Goal: Information Seeking & Learning: Learn about a topic

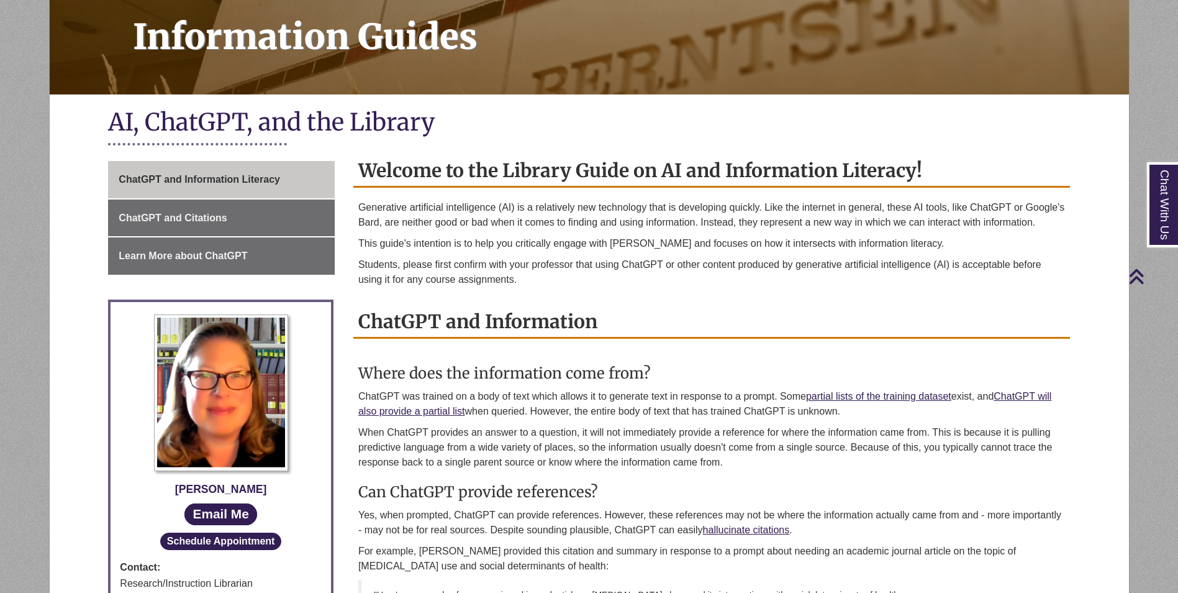
scroll to position [62, 0]
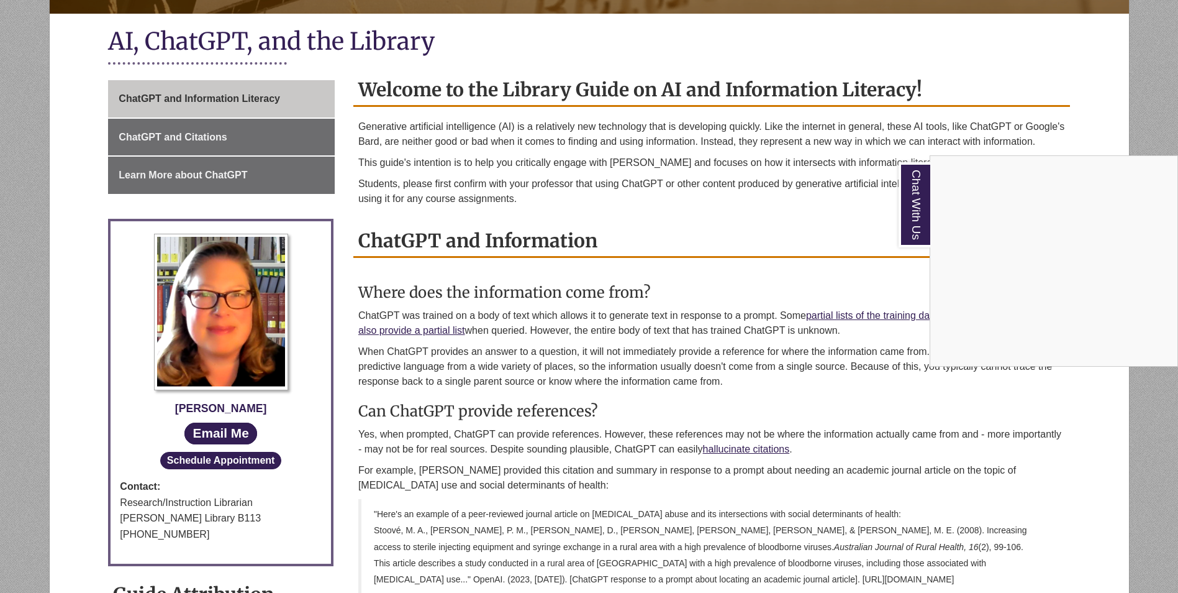
scroll to position [248, 0]
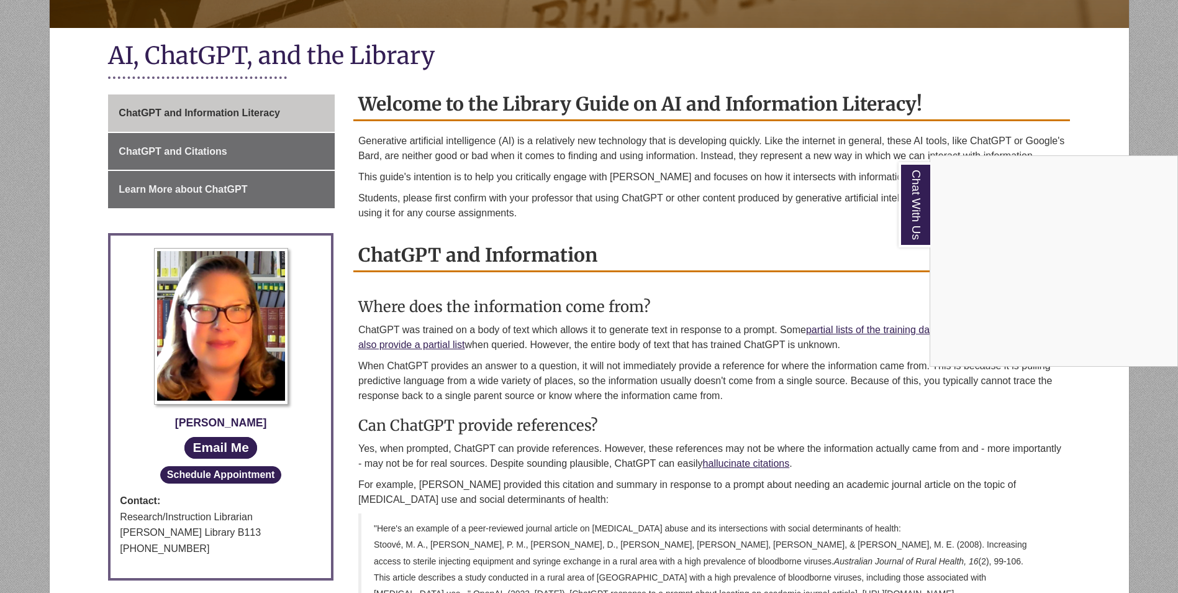
click at [160, 188] on div "Chat With Us" at bounding box center [589, 296] width 1178 height 593
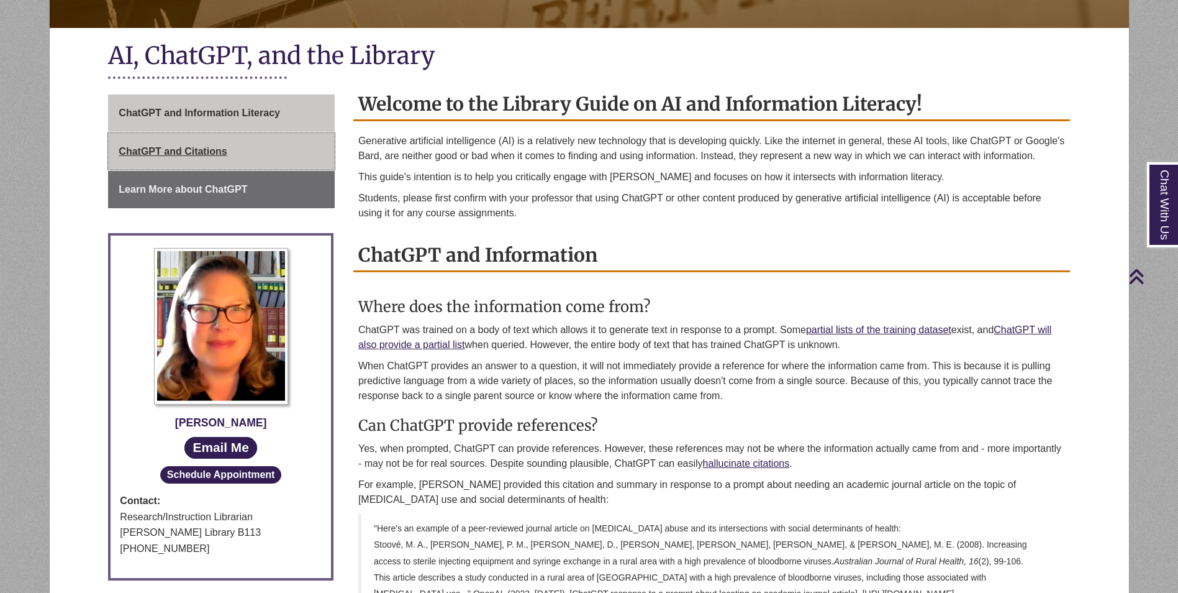
click at [204, 149] on span "ChatGPT and Citations" at bounding box center [173, 151] width 108 height 11
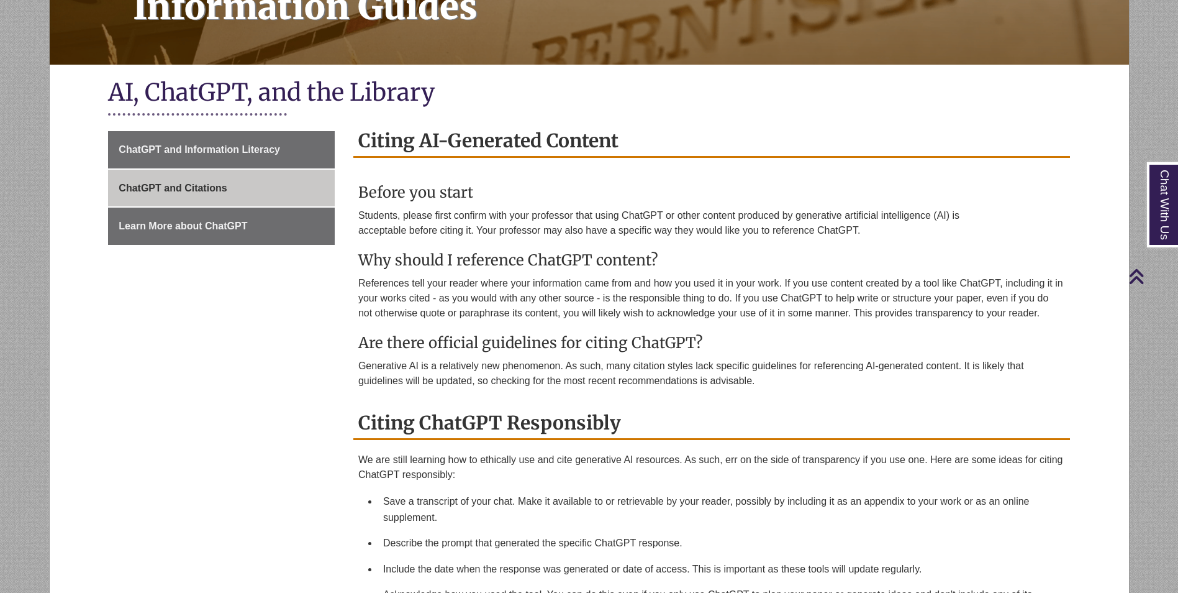
scroll to position [62, 0]
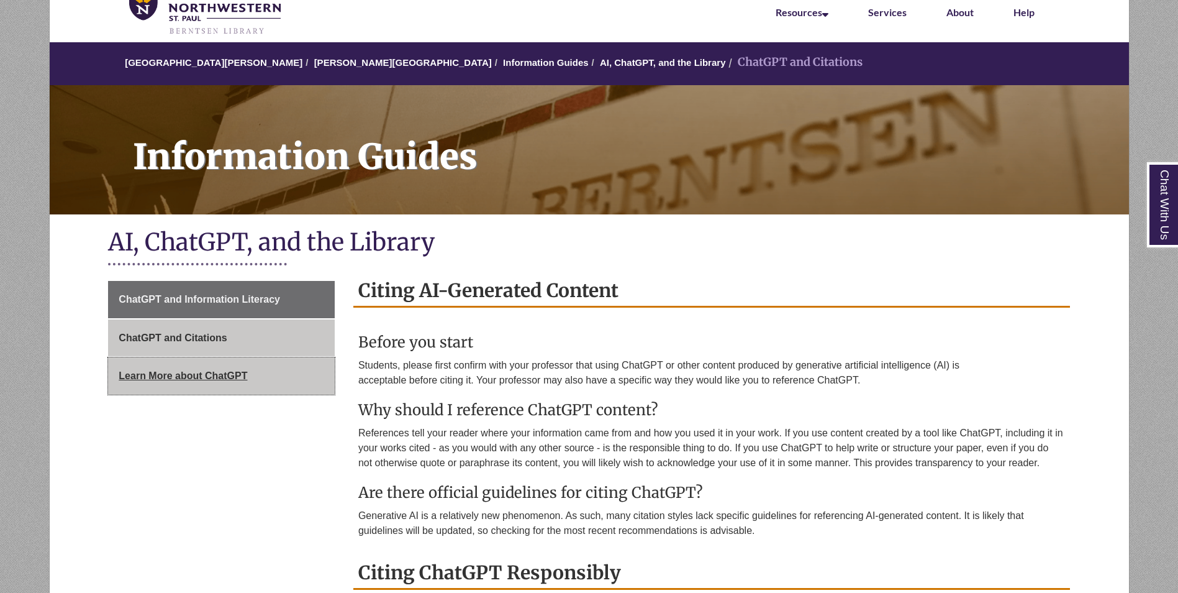
click at [198, 379] on span "Learn More about ChatGPT" at bounding box center [183, 375] width 129 height 11
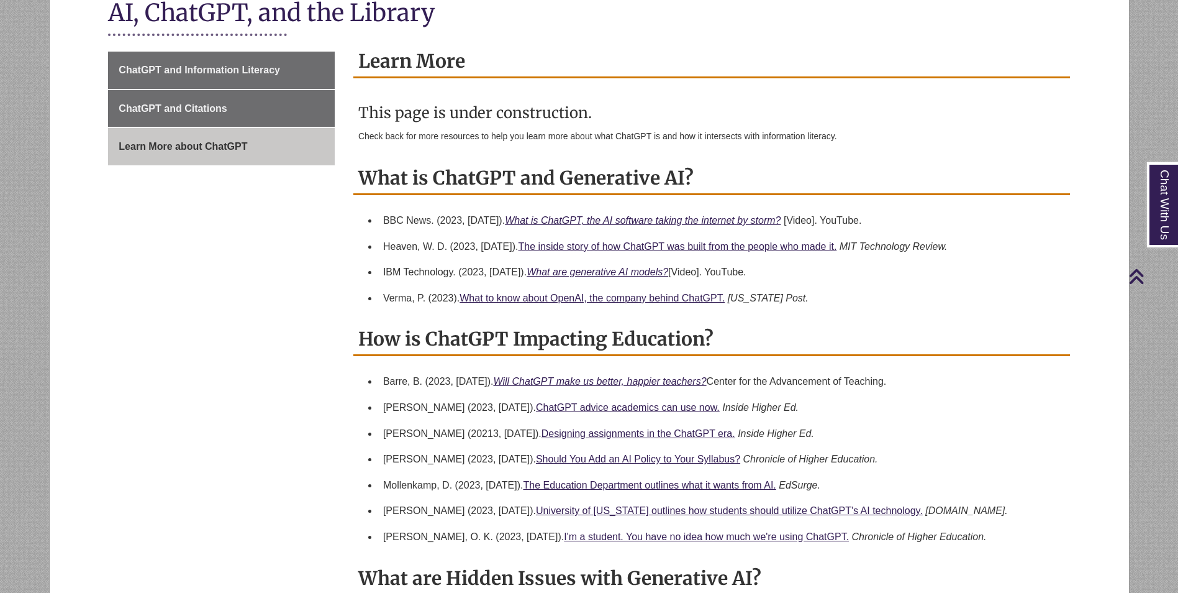
scroll to position [311, 0]
